Goal: Task Accomplishment & Management: Use online tool/utility

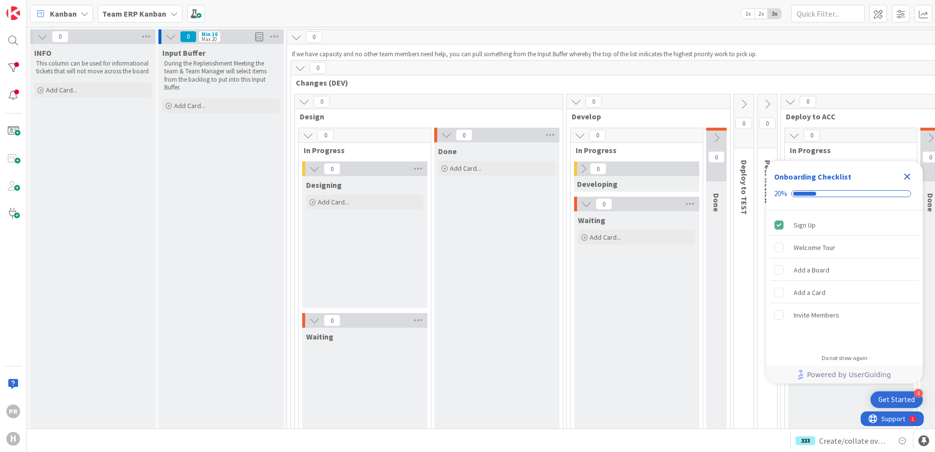
click at [155, 19] on span "Team ERP Kanban" at bounding box center [134, 14] width 64 height 12
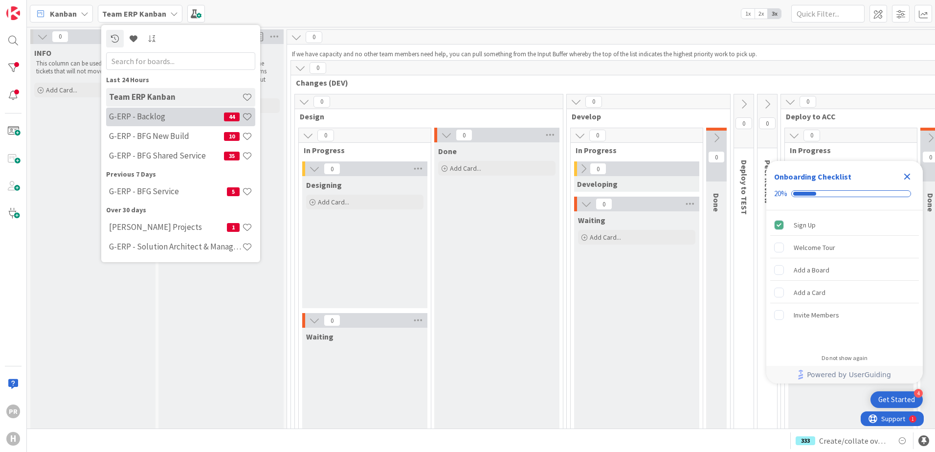
click at [174, 114] on h4 "G-ERP - Backlog" at bounding box center [166, 116] width 115 height 10
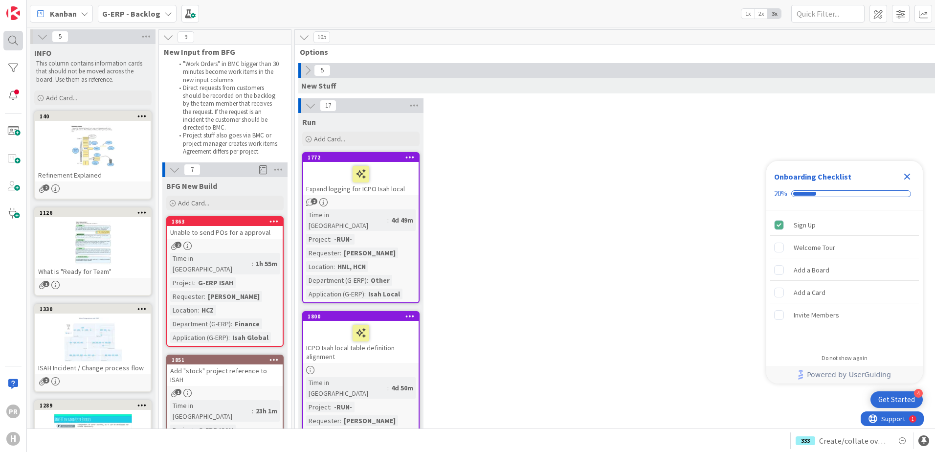
click at [18, 38] on div at bounding box center [13, 41] width 20 height 20
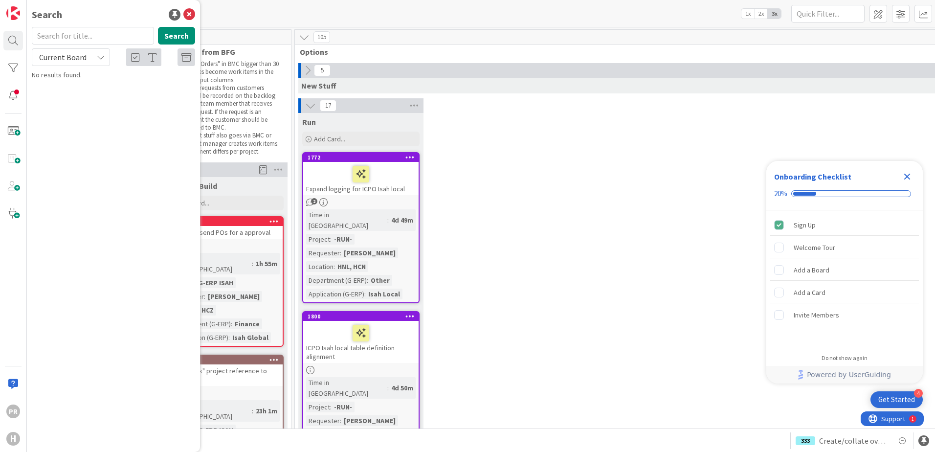
click at [72, 60] on span "Current Board" at bounding box center [62, 57] width 47 height 10
drag, startPoint x: 78, startPoint y: 97, endPoint x: 78, endPoint y: 91, distance: 5.9
click at [78, 97] on span "All Boards" at bounding box center [88, 97] width 102 height 15
click at [70, 40] on input "text" at bounding box center [93, 36] width 122 height 18
type input "ts03"
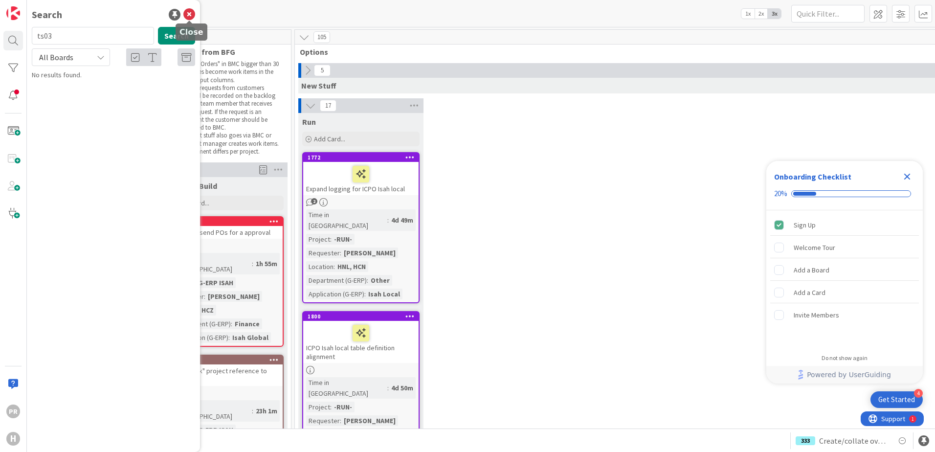
click at [189, 17] on icon at bounding box center [189, 15] width 12 height 12
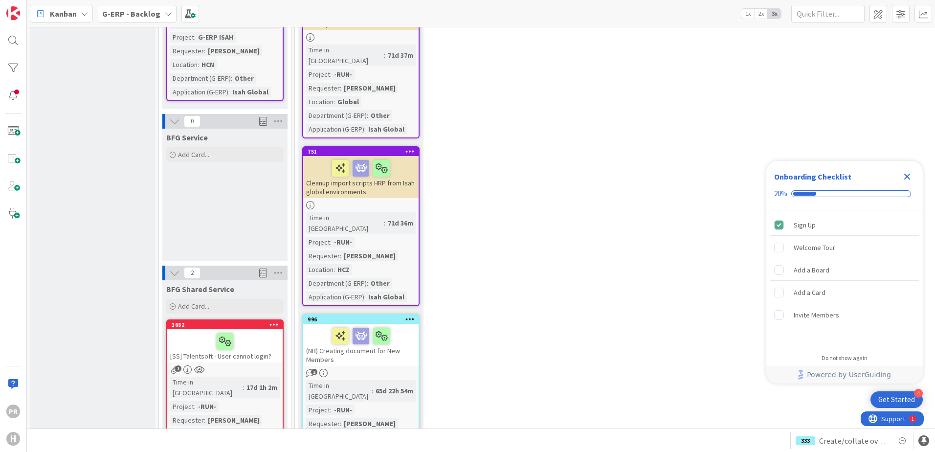
scroll to position [1173, 0]
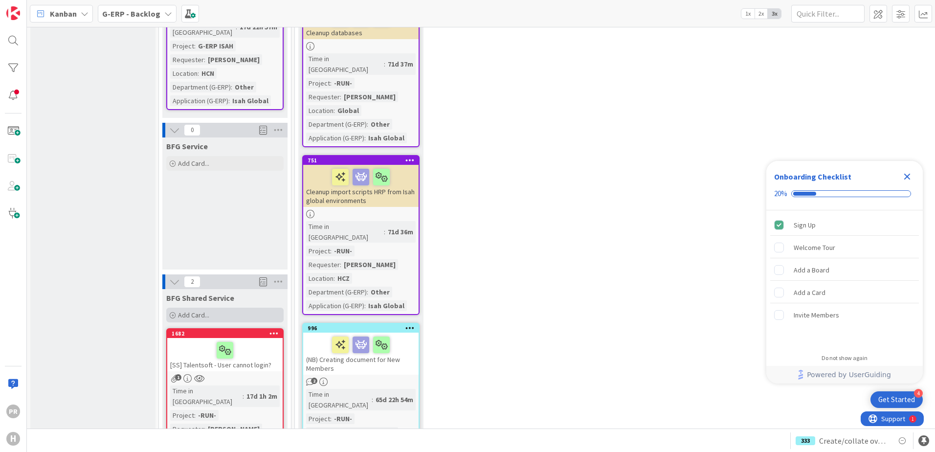
click at [214, 307] on div "Add Card..." at bounding box center [224, 314] width 117 height 15
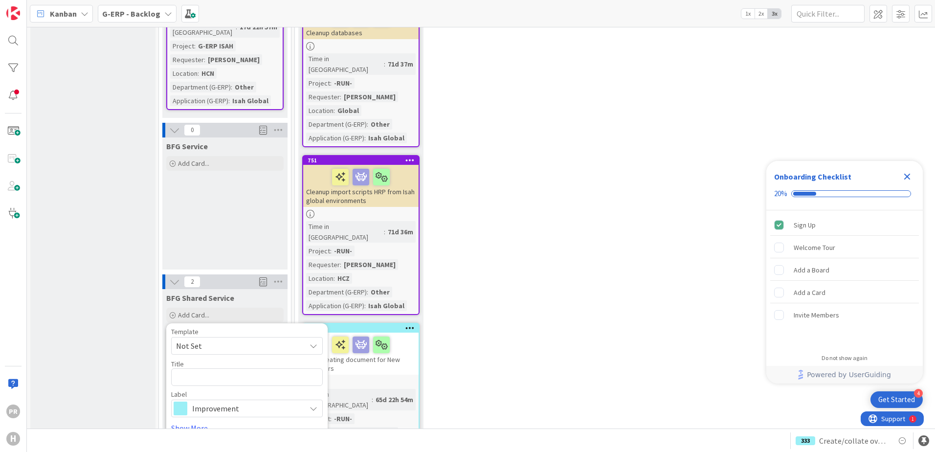
type textarea "x"
type textarea "["
type textarea "x"
type textarea "[S"
type textarea "x"
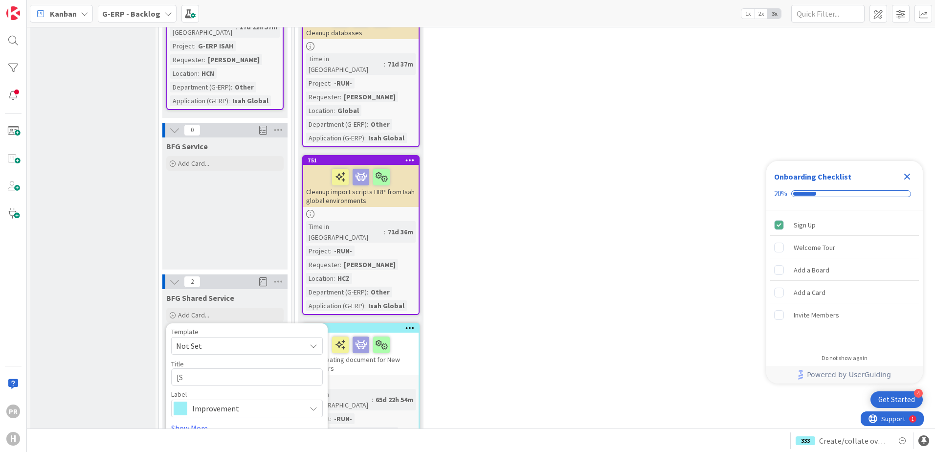
type textarea "[SS"
type textarea "x"
type textarea "[SS]"
type textarea "x"
type textarea "[SS]"
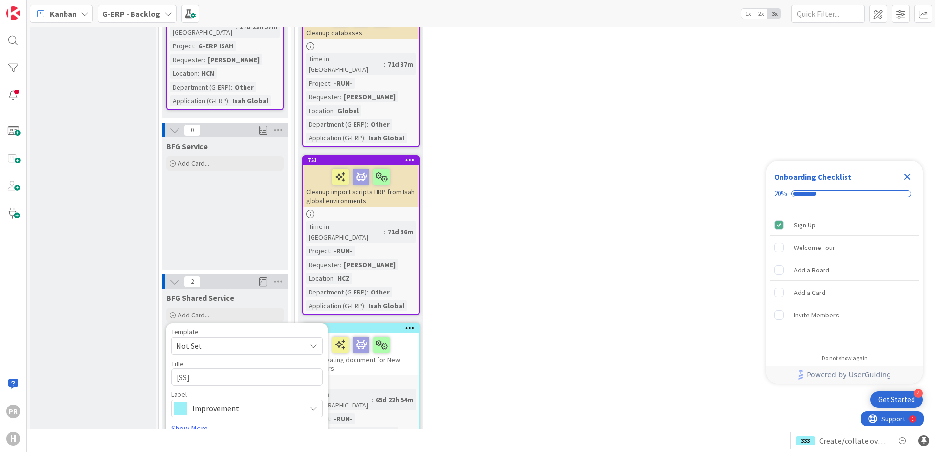
type textarea "x"
type textarea "[SS] N"
type textarea "x"
type textarea "[SS] NL"
type textarea "x"
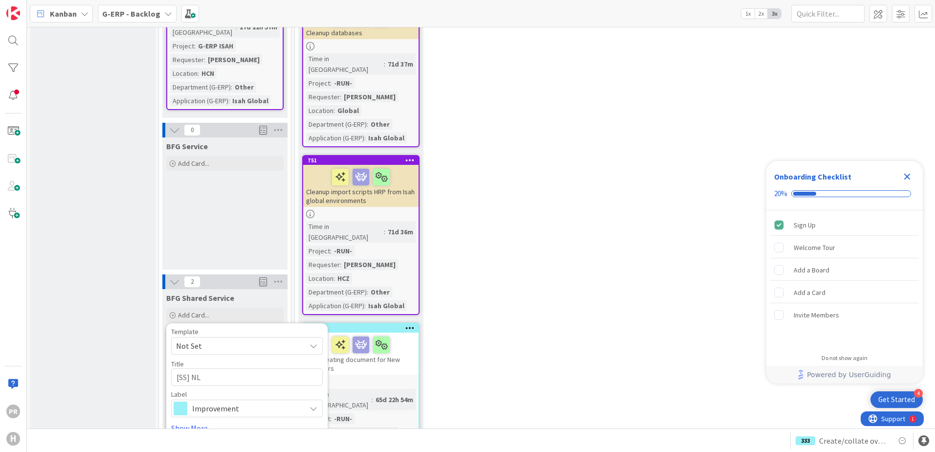
type textarea "[SS] NL0"
type textarea "x"
type textarea "[SS] NL"
type textarea "x"
type textarea "[SS] NL-"
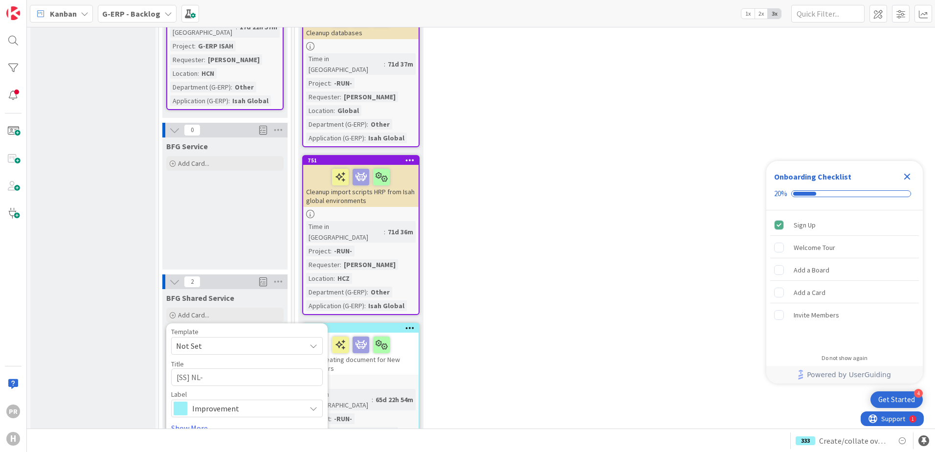
type textarea "x"
type textarea "[SS] NL-S"
type textarea "x"
type textarea "[SS] NL-SC"
type textarea "x"
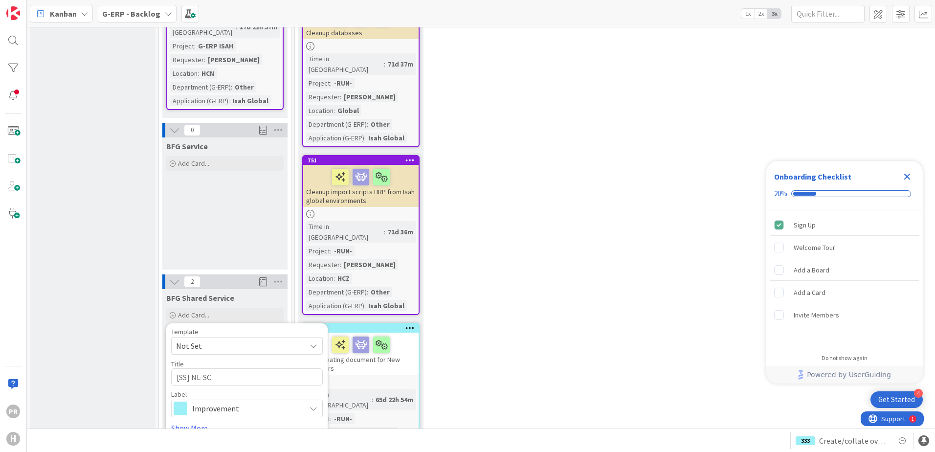
type textarea "[SS] NL-SCH"
type textarea "x"
type textarea "[SS] NL-SCH0"
type textarea "x"
type textarea "[SS] NL-SCH01"
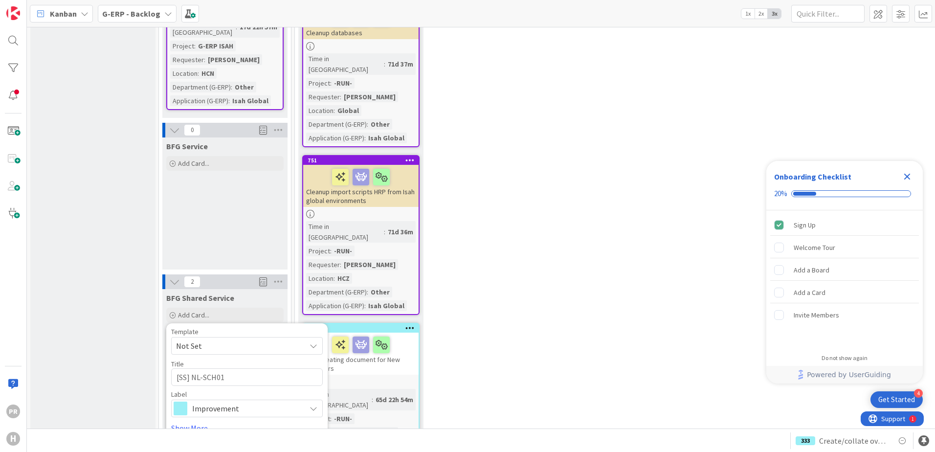
type textarea "x"
type textarea "[SS] NL-SCH01-"
type textarea "x"
type textarea "[SS] NL-SCH01-T"
type textarea "x"
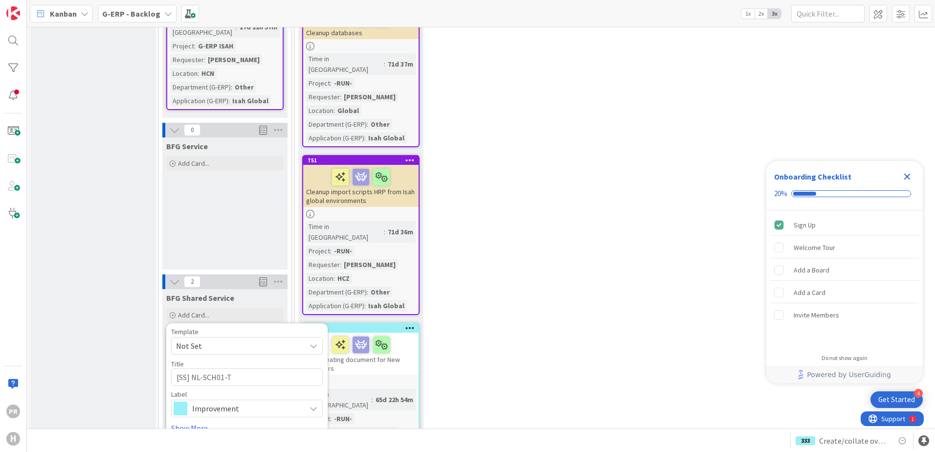
type textarea "[SS] NL-SCH01-TS"
type textarea "x"
type textarea "[SS] NL-SCH01-TS0"
type textarea "x"
type textarea "[SS] NL-SCH01-TS03"
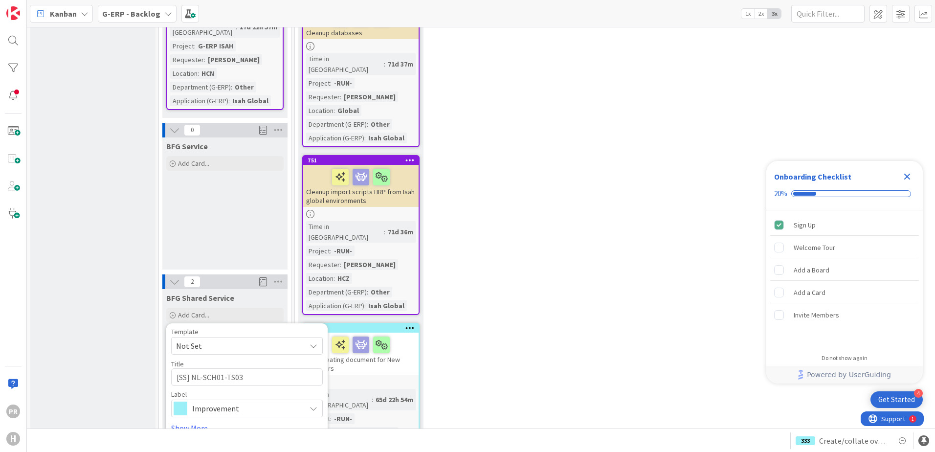
click at [274, 401] on span "Improvement" at bounding box center [246, 408] width 109 height 14
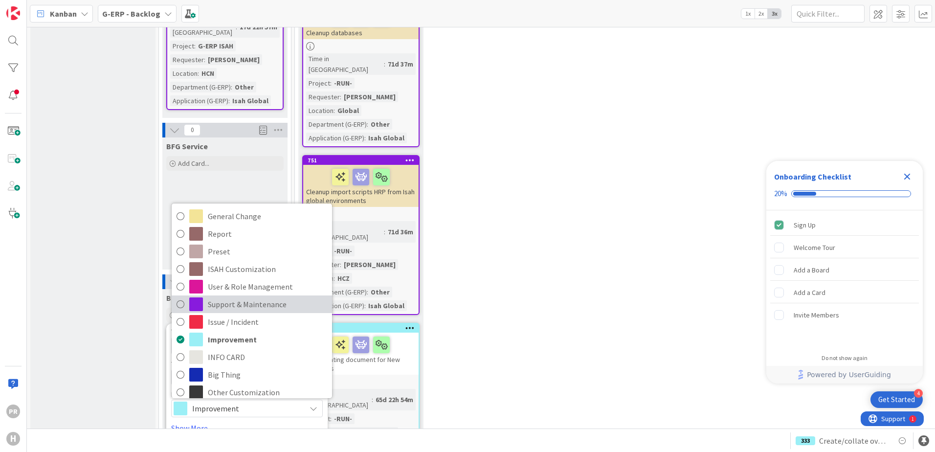
click at [260, 297] on span "Support & Maintenance" at bounding box center [267, 304] width 119 height 15
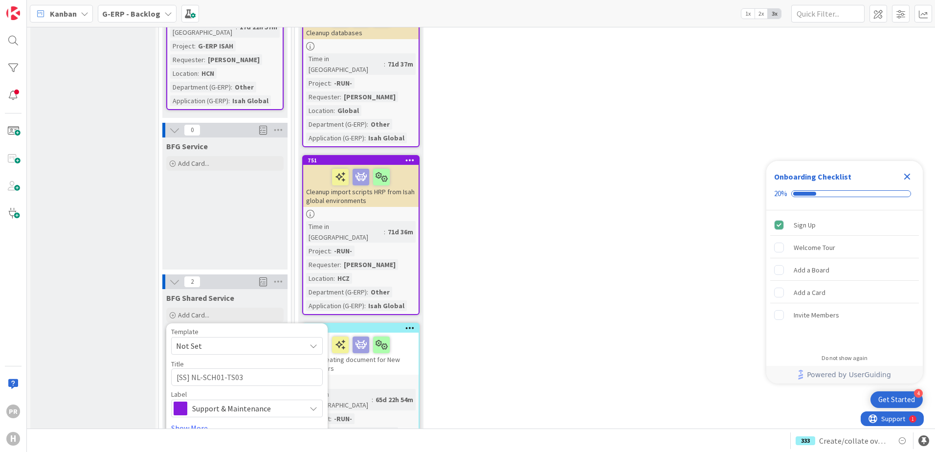
click at [274, 438] on button "Add & Edit" at bounding box center [283, 447] width 49 height 18
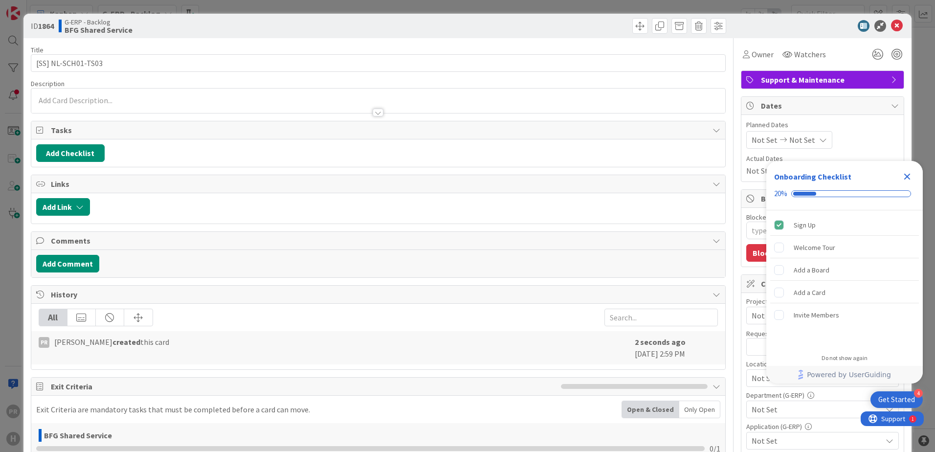
type textarea "x"
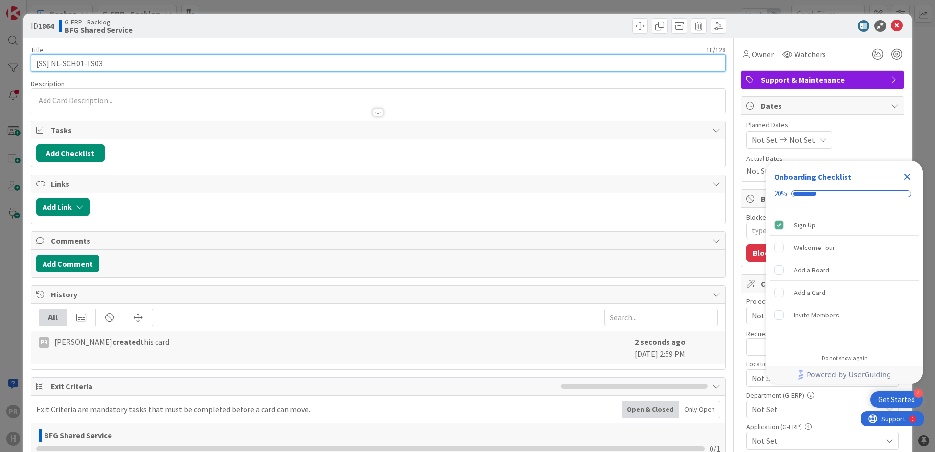
click at [188, 66] on input "[SS] NL-SCH01-TS03" at bounding box center [378, 63] width 695 height 18
type input "[SS] NL-SCH01-TS03"
type textarea "x"
type input "[SS] NL-SCH01-TS03 run"
type textarea "x"
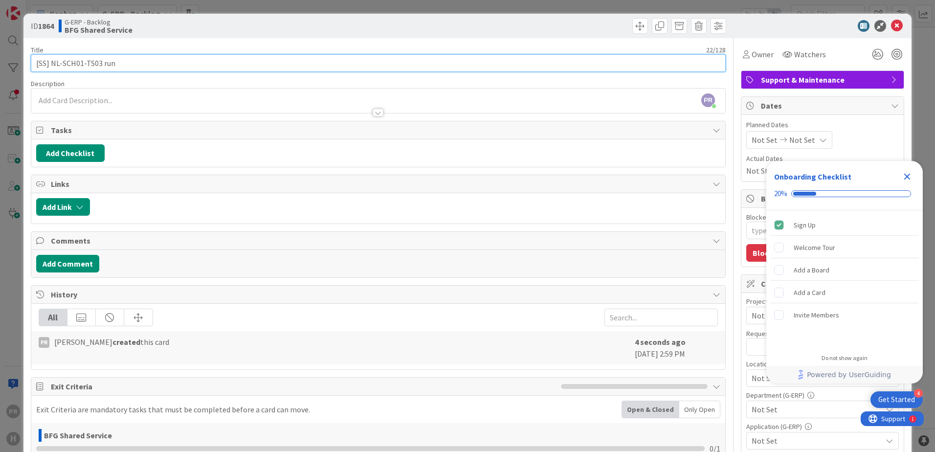
type input "[SS] NL-SCH01-TS03 runn"
type textarea "x"
type input "[SS] NL-SCH01-TS03 running out o"
type textarea "x"
type input "[SS] NL-SCH01-TS03 running out of"
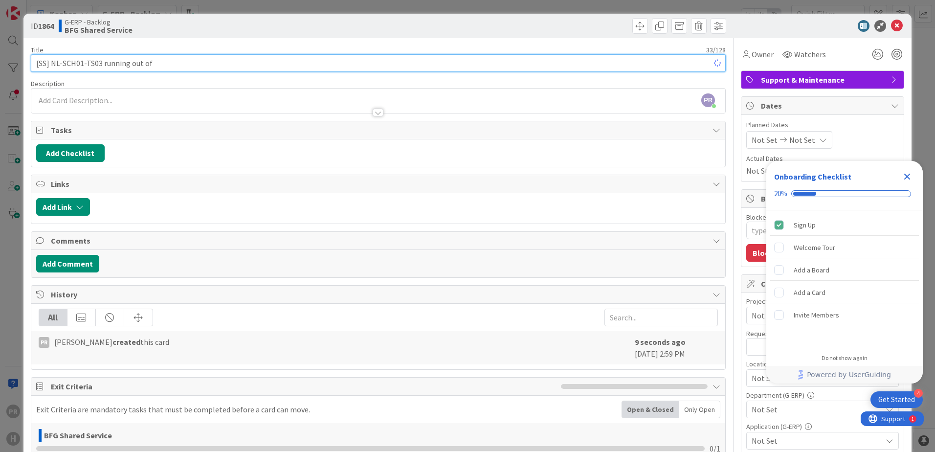
type textarea "x"
type input "[SS] NL-SCH01-TS03 running out of C"
type textarea "x"
type input "[SS] NL-SCH01-TS03 running out of C disk drive spa"
type textarea "x"
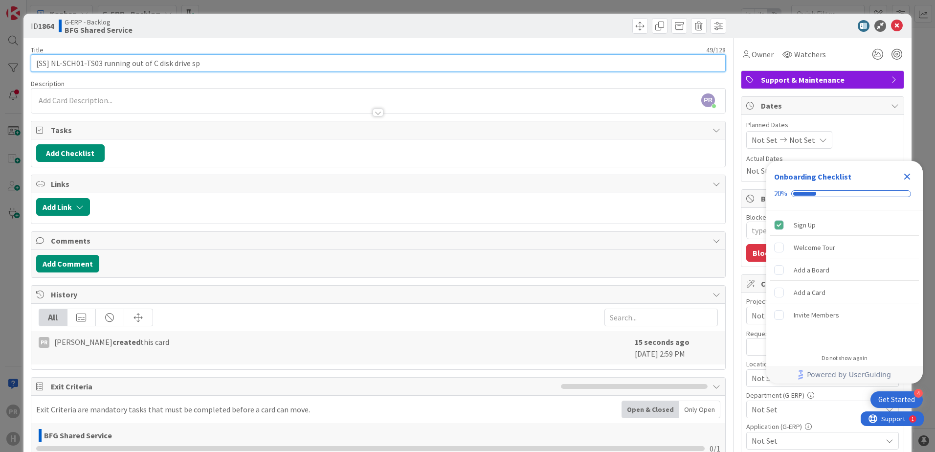
type input "[SS] NL-SCH01-TS03 running out of C disk drive s"
type textarea "x"
type input "[SS] NL-SCH01-TS03 running out of C disk dri"
type textarea "x"
type input "[SS] NL-SCH01-TS03 running out of C disk space"
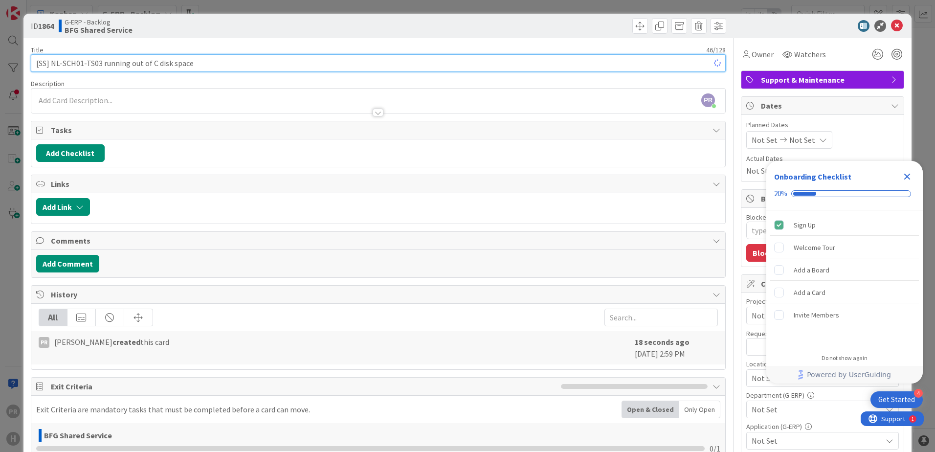
type textarea "x"
click at [155, 62] on input "[SS] NL-SCH01-TS03 running out of C disk space" at bounding box center [378, 63] width 695 height 18
type input "[SS] NL-SCH01-TS03 running out of C:disk space"
type textarea "x"
type input "[SS] NL-SCH01-TS03 running out of C: disk space"
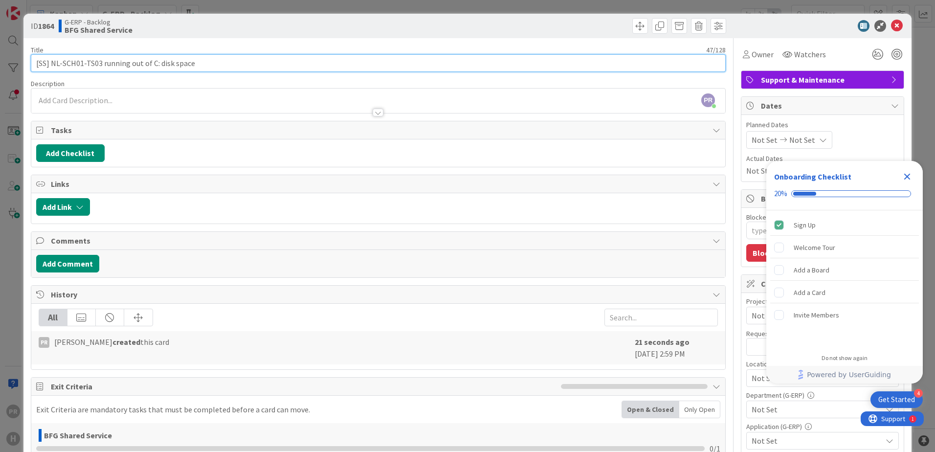
type textarea "x"
type input "[SS] NL-SCH01-TS03 running out of C: disk space"
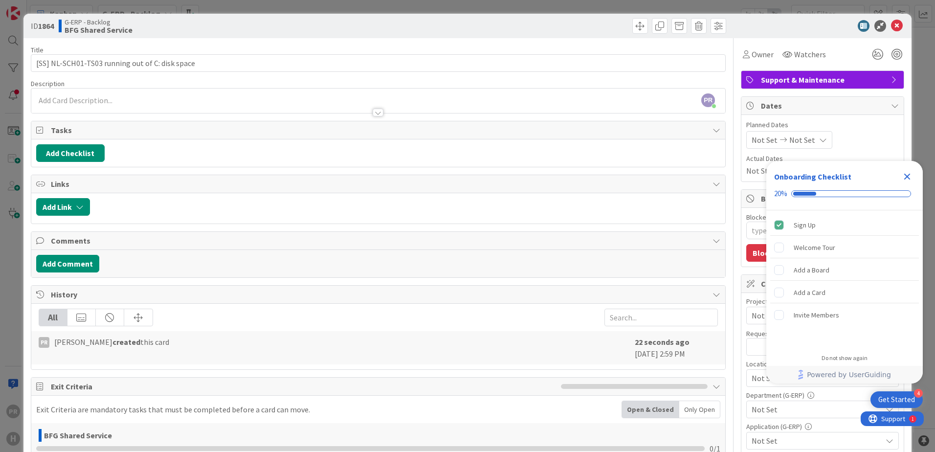
click at [153, 96] on div "PR Parveen Rana just joined" at bounding box center [378, 100] width 694 height 24
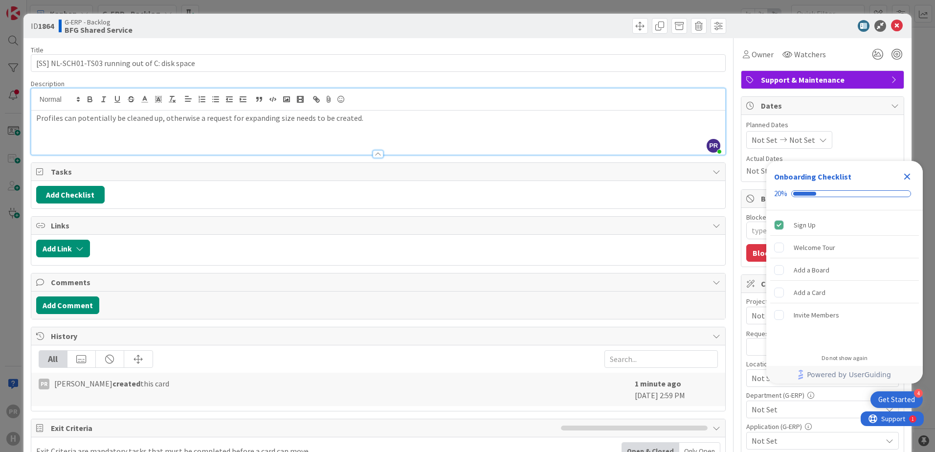
click at [275, 120] on p "Profiles can potentially be cleaned up, otherwise a request for expanding size …" at bounding box center [378, 117] width 684 height 11
click at [906, 176] on icon "Close Checklist" at bounding box center [907, 177] width 6 height 6
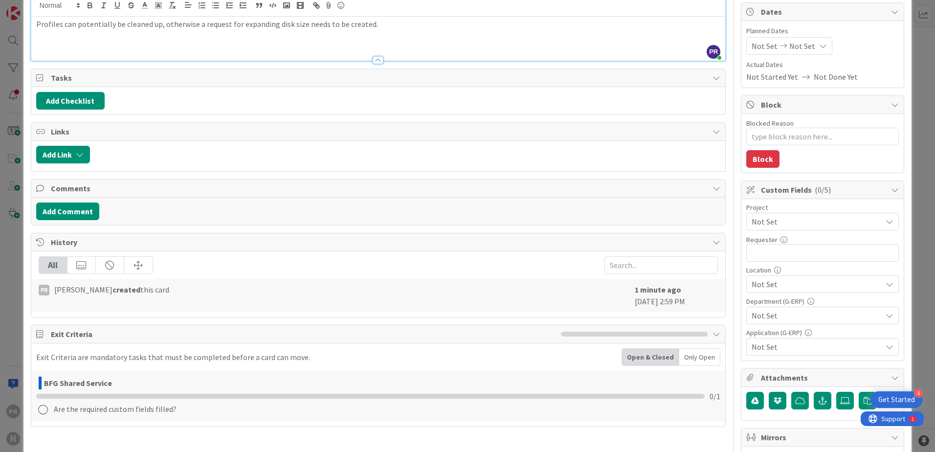
scroll to position [98, 0]
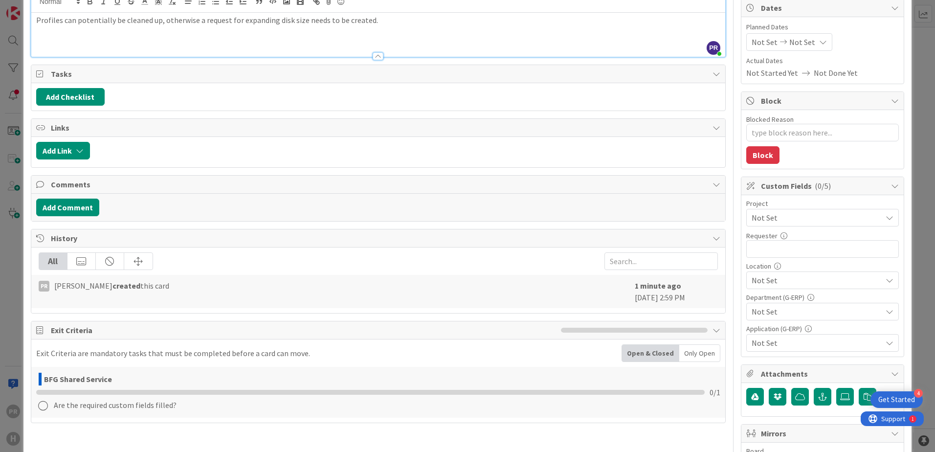
click at [792, 218] on span "Not Set" at bounding box center [813, 218] width 125 height 14
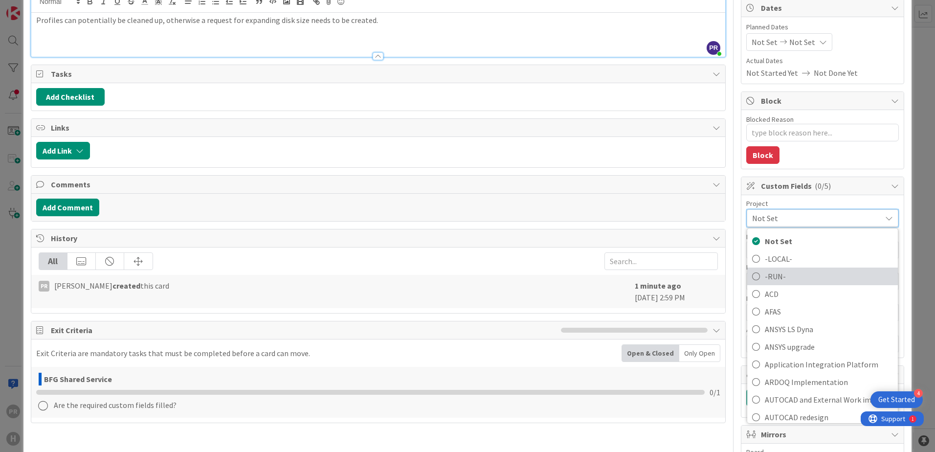
click at [784, 270] on span "-RUN-" at bounding box center [828, 276] width 128 height 15
type textarea "x"
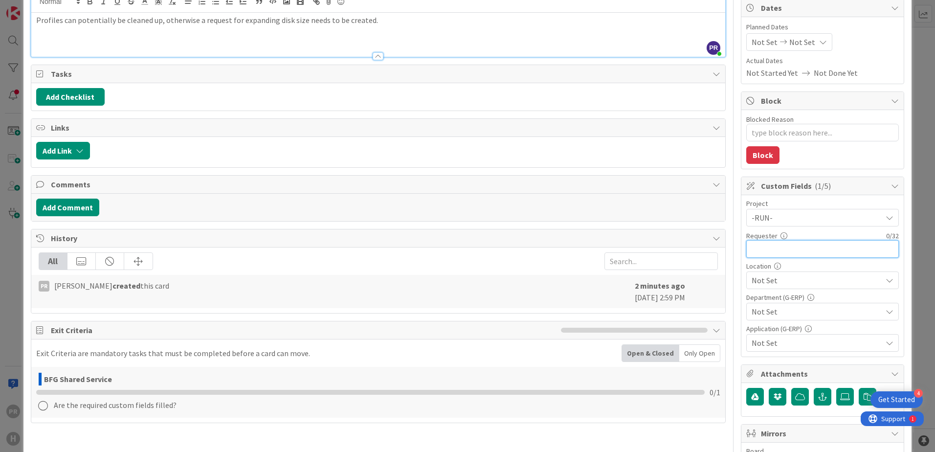
click at [774, 249] on input "text" at bounding box center [822, 249] width 153 height 18
type input "Jakub Gaj"
type textarea "x"
type input "Jakub Gaj"
click at [763, 284] on span "Not Set" at bounding box center [816, 280] width 130 height 12
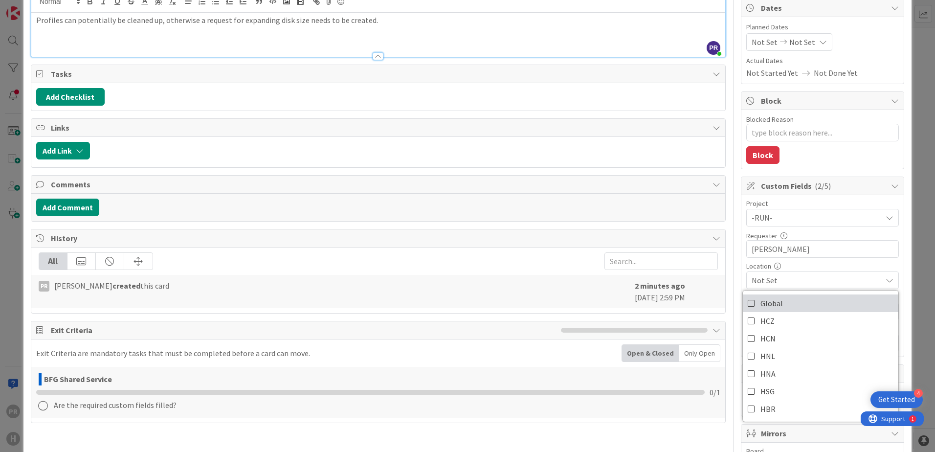
click at [760, 304] on span "Global" at bounding box center [771, 303] width 22 height 15
click at [791, 285] on span "Global" at bounding box center [816, 280] width 130 height 12
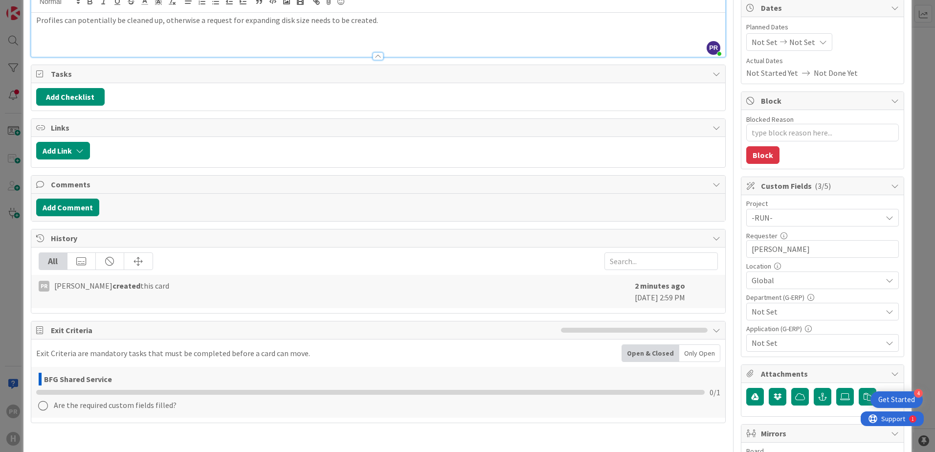
click at [789, 314] on span "Not Set" at bounding box center [816, 311] width 130 height 12
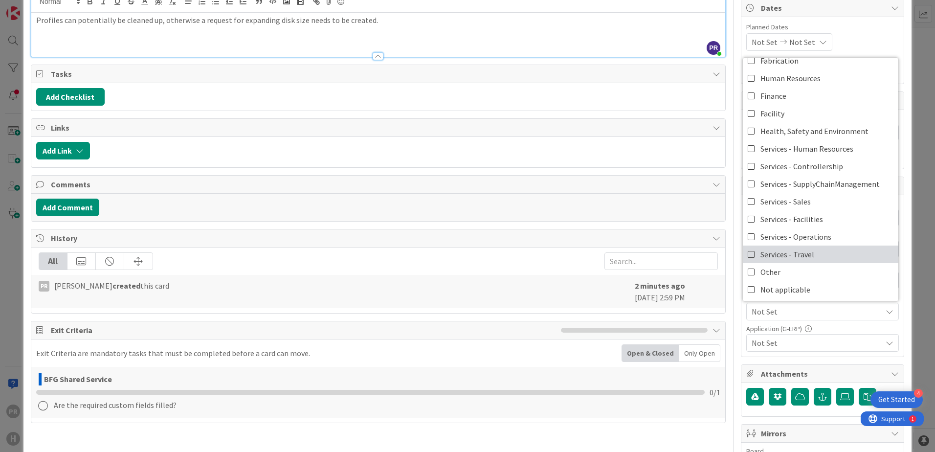
scroll to position [81, 0]
click at [790, 273] on link "Other" at bounding box center [819, 271] width 155 height 18
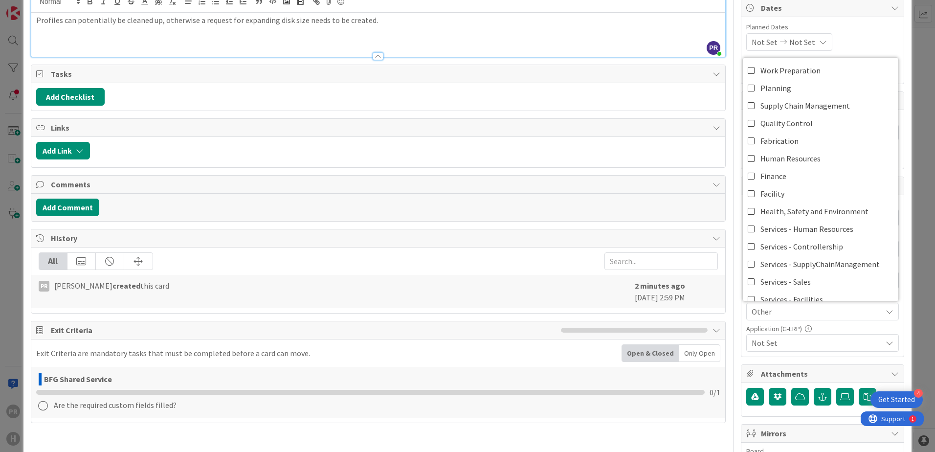
click at [895, 283] on div "Project -RUN- Not Set -LOCAL- -RUN- ACD AFAS ANSYS LS Dyna ANSYS upgrade Applic…" at bounding box center [822, 275] width 162 height 161
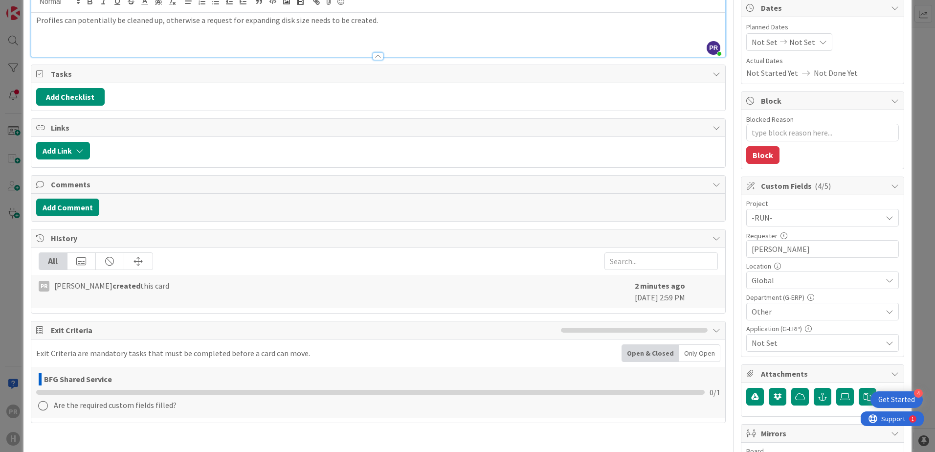
click at [828, 344] on span "Not Set" at bounding box center [816, 343] width 130 height 12
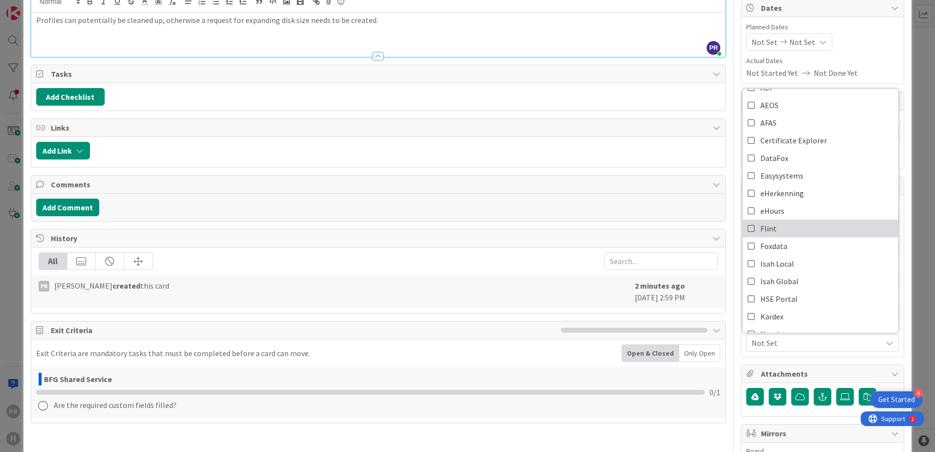
scroll to position [49, 0]
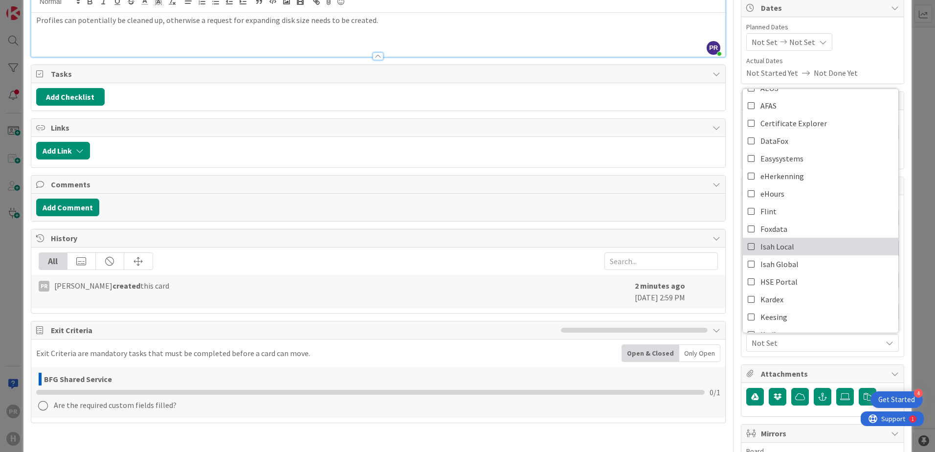
click at [747, 249] on icon at bounding box center [751, 246] width 8 height 15
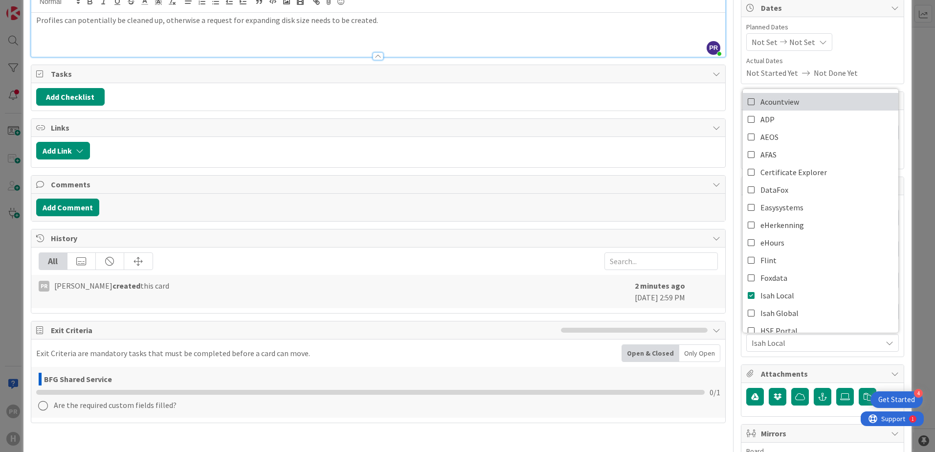
click at [747, 105] on icon at bounding box center [751, 101] width 8 height 15
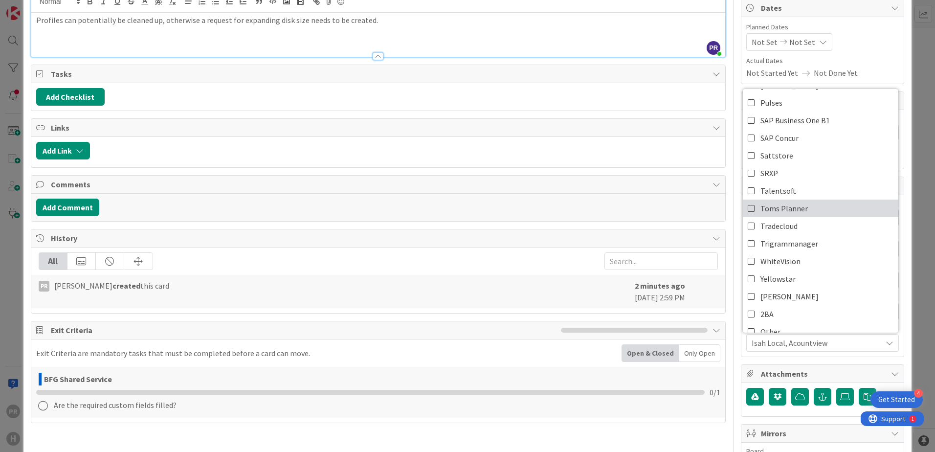
scroll to position [451, 0]
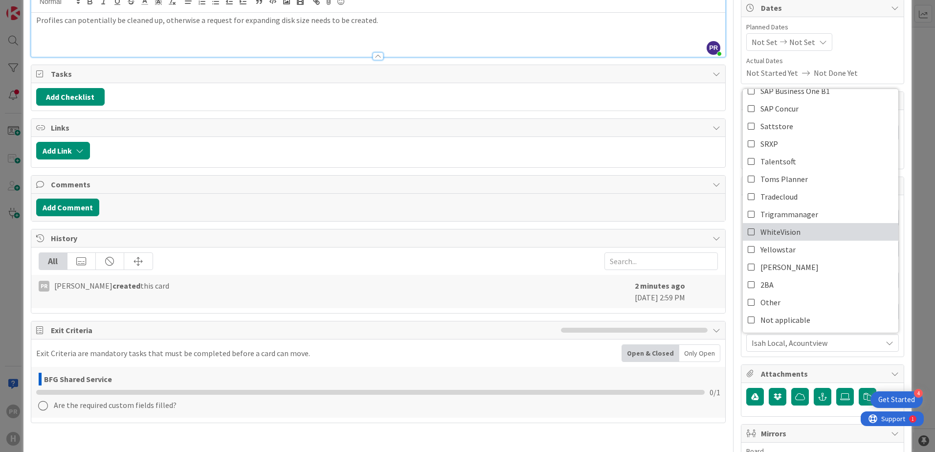
click at [747, 235] on icon at bounding box center [751, 231] width 8 height 15
click at [894, 312] on div "Project -RUN- Not Set -LOCAL- -RUN- ACD AFAS ANSYS LS Dyna ANSYS upgrade Applic…" at bounding box center [822, 275] width 162 height 161
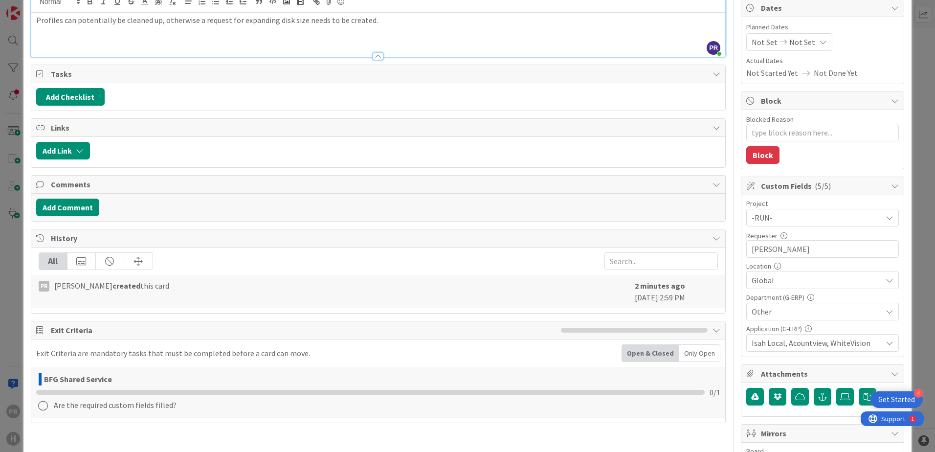
scroll to position [0, 0]
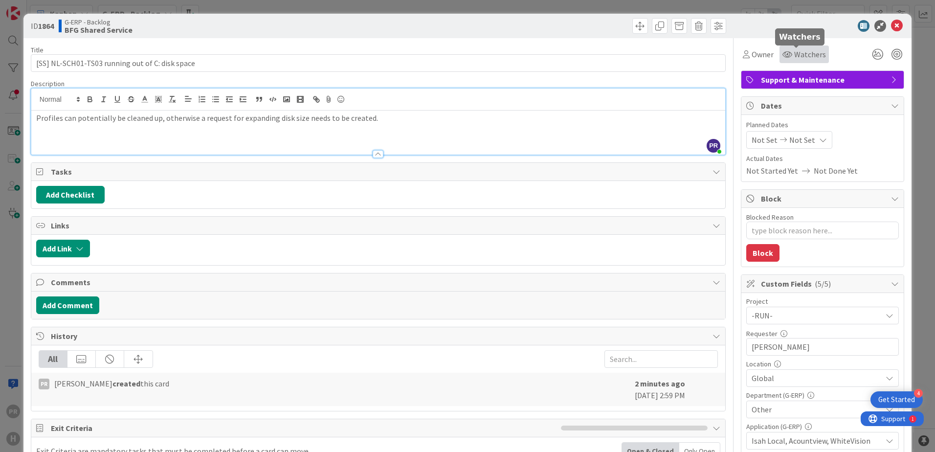
click at [807, 55] on span "Watchers" at bounding box center [810, 54] width 32 height 12
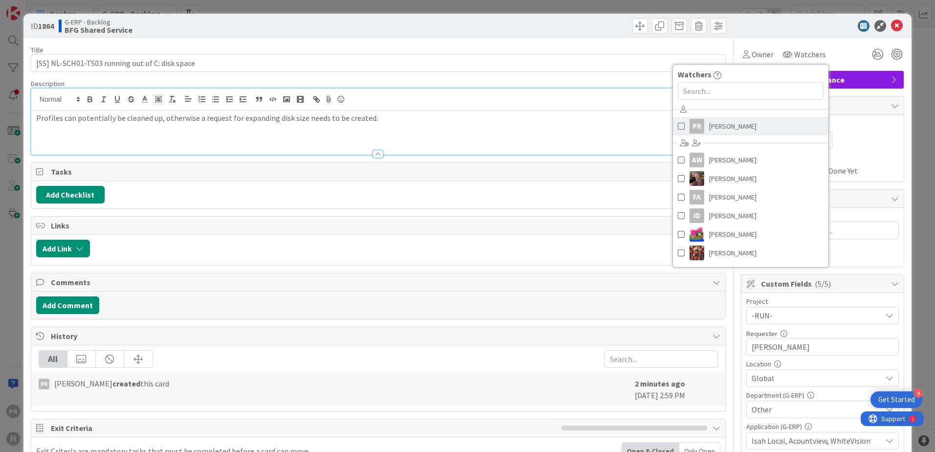
click at [709, 128] on span "Parveen Rana" at bounding box center [732, 126] width 47 height 15
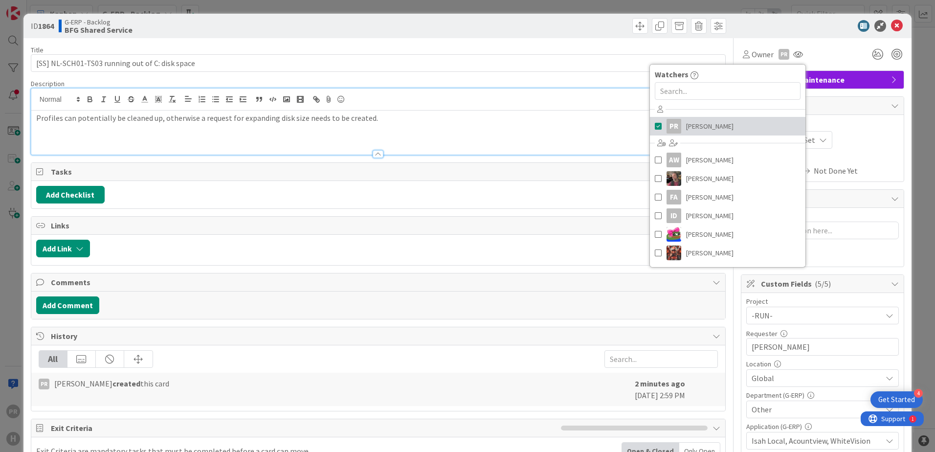
type textarea "x"
click at [604, 43] on div "Title 47 / 128 [SS] NL-SCH01-TS03 running out of C: disk space Description PR P…" at bounding box center [378, 423] width 695 height 770
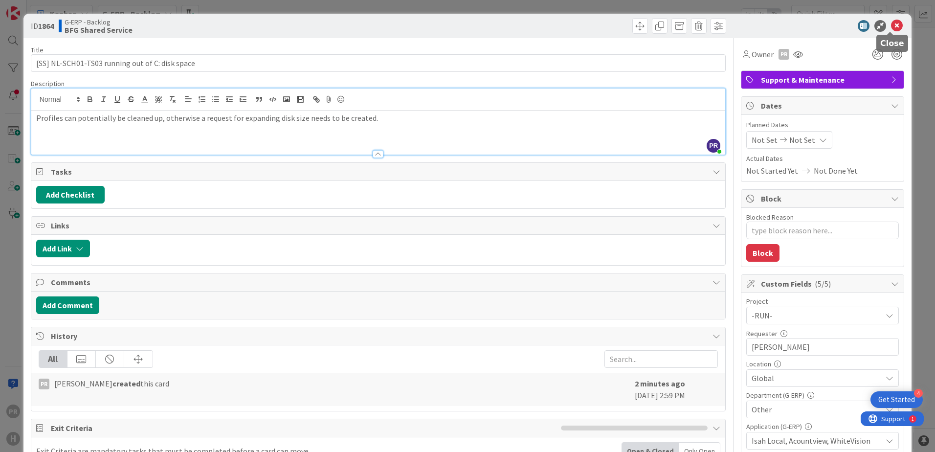
click at [891, 26] on icon at bounding box center [897, 26] width 12 height 12
